Goal: Information Seeking & Learning: Find contact information

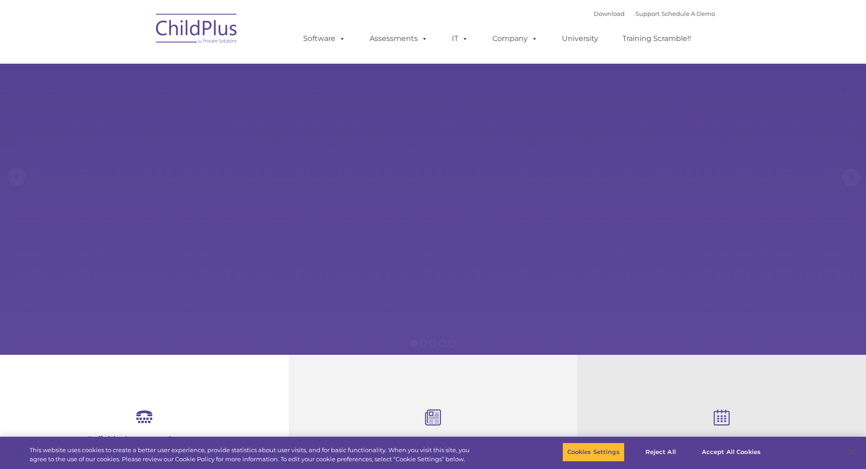
select select "MEDIUM"
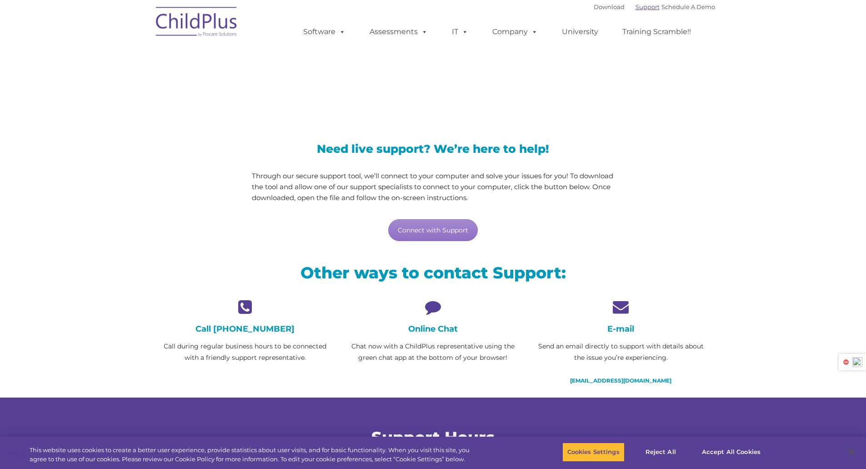
click at [642, 7] on link "Support" at bounding box center [648, 6] width 24 height 7
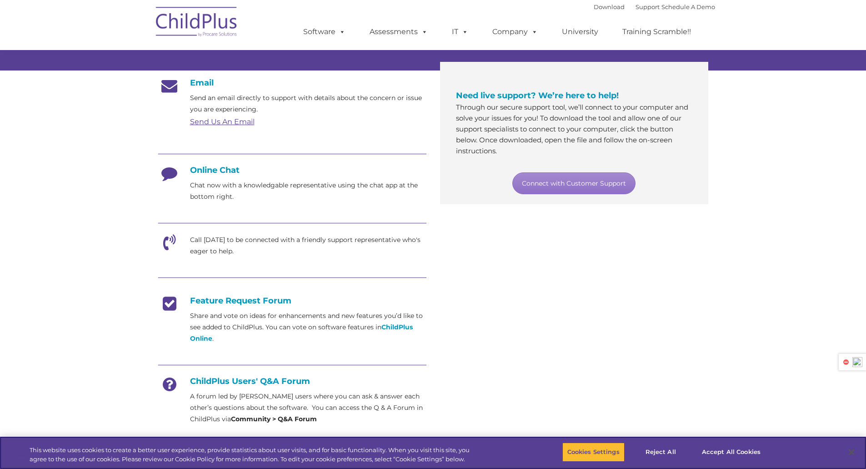
scroll to position [128, 0]
